Goal: Share content: Share content

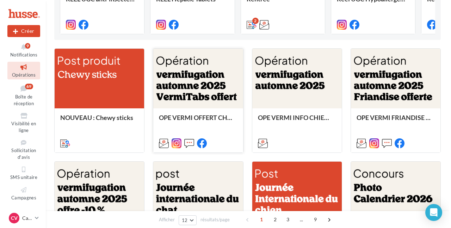
scroll to position [141, 0]
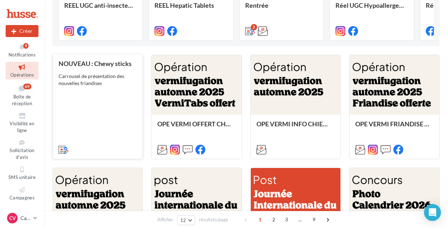
click at [101, 94] on div "NOUVEAU : Chewy sticks Carrousel de présentation des nouvelles friandises" at bounding box center [98, 106] width 78 height 92
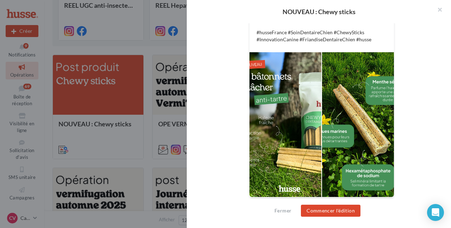
scroll to position [274, 0]
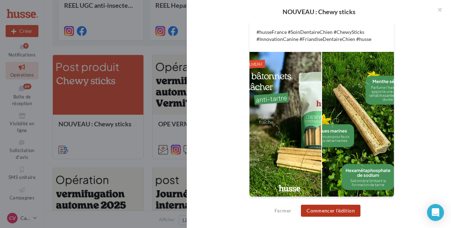
click at [345, 213] on button "Commencer l'édition" at bounding box center [331, 211] width 60 height 12
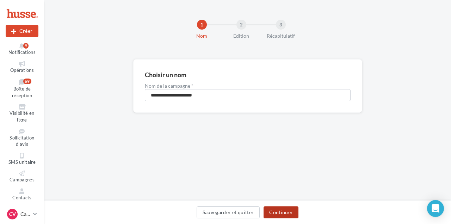
click at [280, 214] on button "Continuer" at bounding box center [281, 213] width 35 height 12
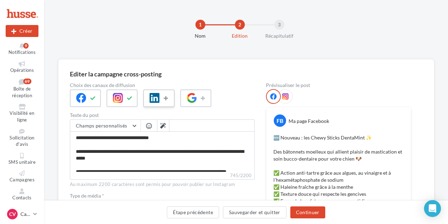
click at [168, 100] on icon at bounding box center [167, 98] width 6 height 5
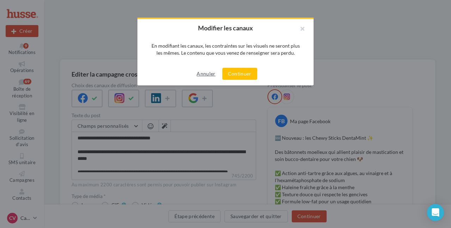
click at [209, 75] on button "Annuler" at bounding box center [206, 73] width 24 height 8
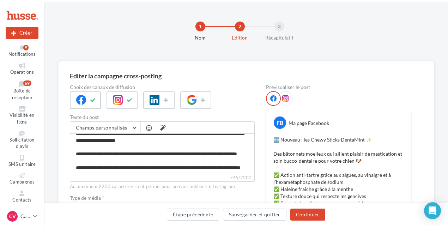
scroll to position [94, 0]
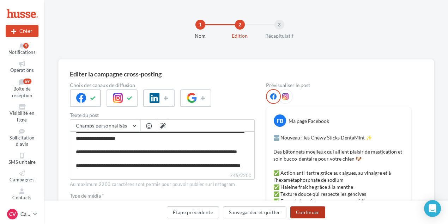
click at [304, 211] on button "Continuer" at bounding box center [307, 213] width 35 height 12
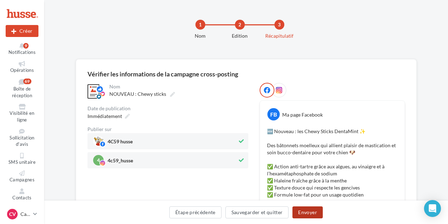
click at [305, 210] on button "Envoyer" at bounding box center [307, 213] width 30 height 12
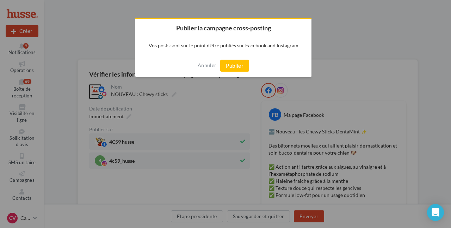
click at [232, 59] on div "Annuler Publier" at bounding box center [223, 65] width 176 height 23
click at [232, 63] on button "Publier" at bounding box center [234, 66] width 29 height 12
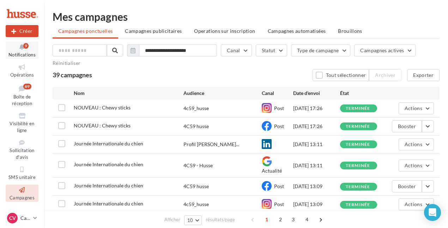
click at [24, 51] on button "Notifications 9" at bounding box center [22, 50] width 33 height 17
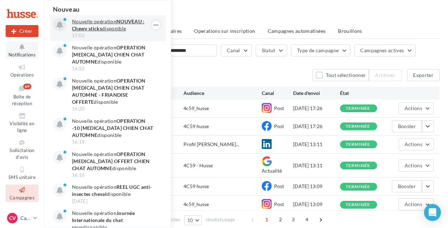
click at [112, 22] on p "Nouvelle opération NOUVEAU : Chewy sticks disponible" at bounding box center [113, 25] width 82 height 14
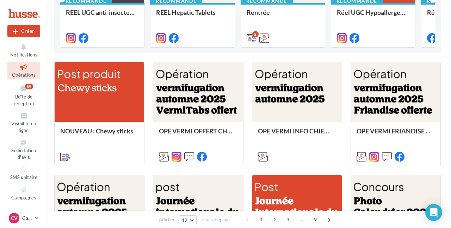
scroll to position [141, 0]
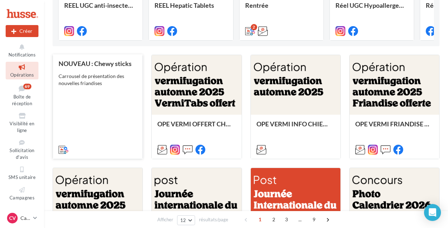
click at [99, 121] on div "NOUVEAU : Chewy sticks Carrousel de présentation des nouvelles friandises" at bounding box center [98, 106] width 78 height 92
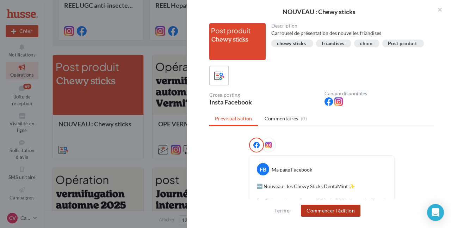
click at [324, 212] on button "Commencer l'édition" at bounding box center [331, 211] width 60 height 12
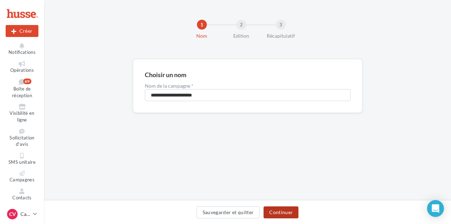
click at [277, 214] on button "Continuer" at bounding box center [281, 213] width 35 height 12
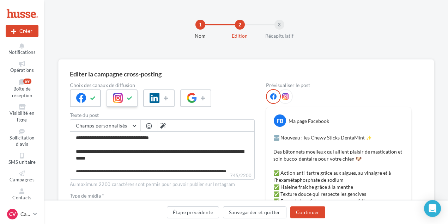
click at [132, 99] on icon at bounding box center [130, 98] width 6 height 5
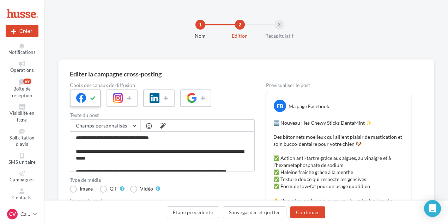
click at [92, 98] on icon at bounding box center [93, 98] width 6 height 5
click at [165, 99] on icon at bounding box center [167, 98] width 6 height 5
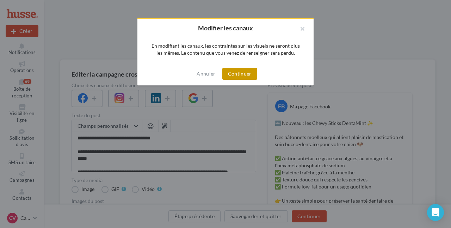
click at [238, 73] on button "Continuer" at bounding box center [240, 74] width 35 height 12
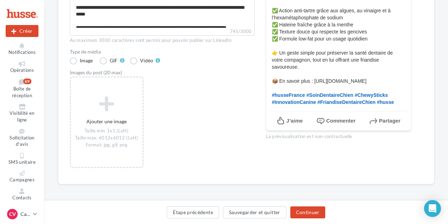
scroll to position [145, 0]
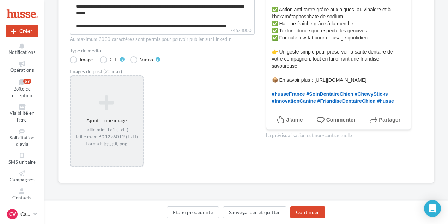
click at [104, 101] on icon at bounding box center [107, 103] width 66 height 17
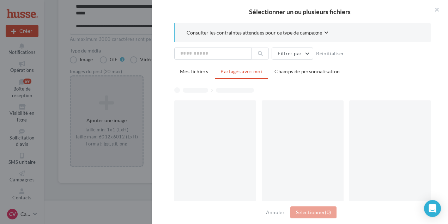
scroll to position [142, 0]
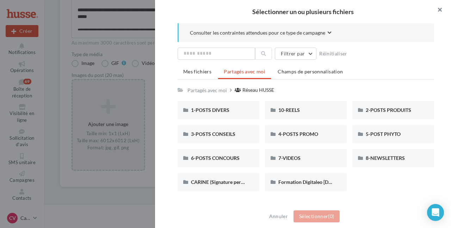
click at [442, 10] on button "button" at bounding box center [437, 10] width 28 height 21
